Goal: Task Accomplishment & Management: Use online tool/utility

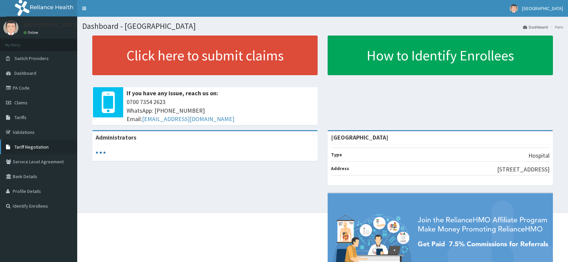
click at [36, 140] on link "Tariff Negotiation" at bounding box center [38, 147] width 77 height 15
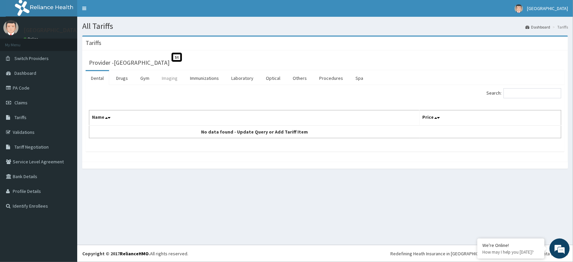
click at [168, 76] on link "Imaging" at bounding box center [169, 78] width 27 height 14
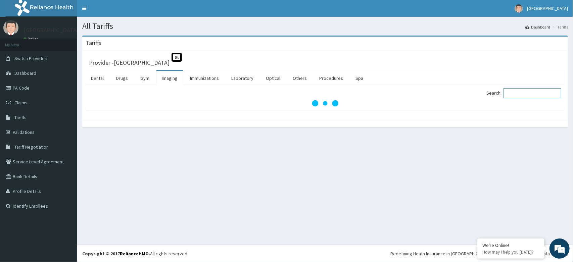
click at [521, 93] on input "Search:" at bounding box center [532, 93] width 58 height 10
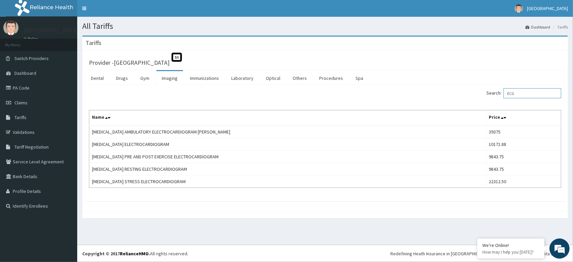
click at [538, 92] on input "ECG" at bounding box center [532, 93] width 58 height 10
type input "E"
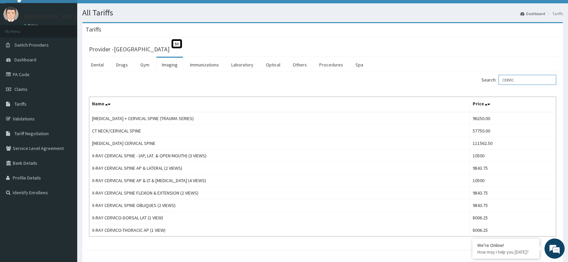
scroll to position [46, 0]
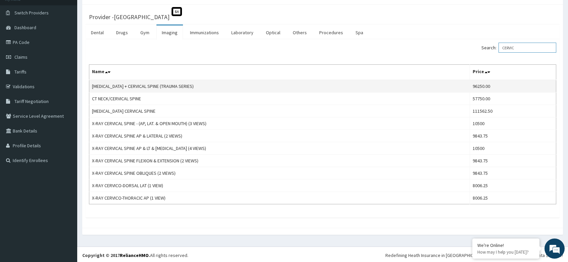
type input "CERVIC"
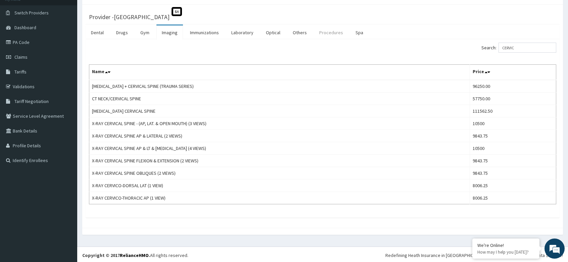
click at [326, 31] on link "Procedures" at bounding box center [331, 33] width 35 height 14
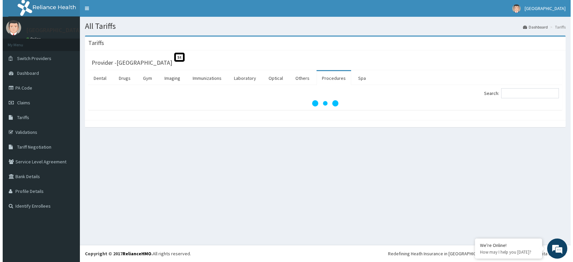
scroll to position [0, 0]
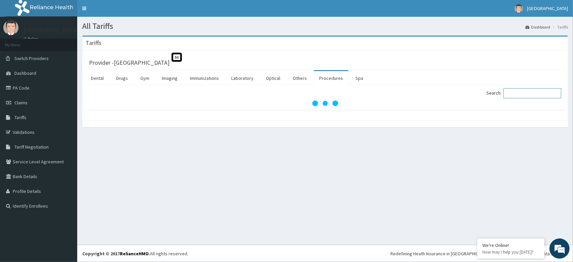
click at [527, 94] on input "Search:" at bounding box center [532, 93] width 58 height 10
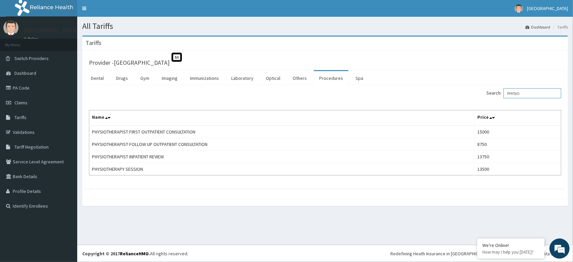
type input "PHYSIO"
click at [39, 129] on link "Validations" at bounding box center [38, 132] width 77 height 15
